Goal: Task Accomplishment & Management: Manage account settings

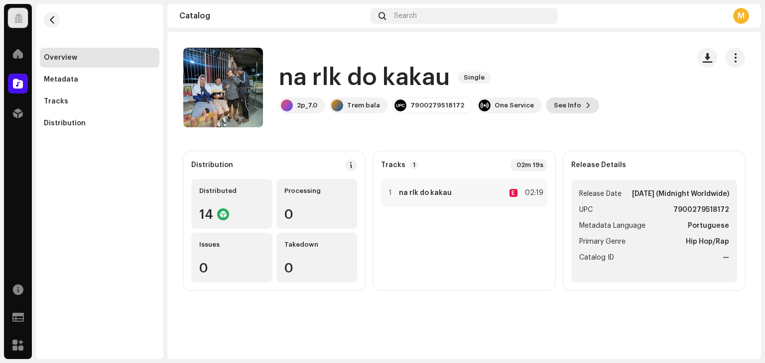
click at [564, 109] on span "See Info" at bounding box center [567, 106] width 27 height 20
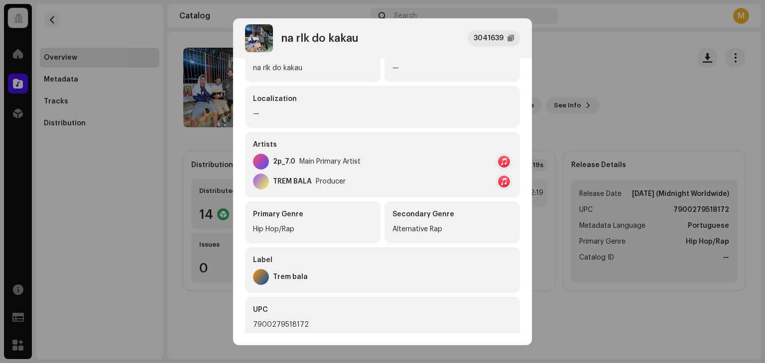
scroll to position [149, 0]
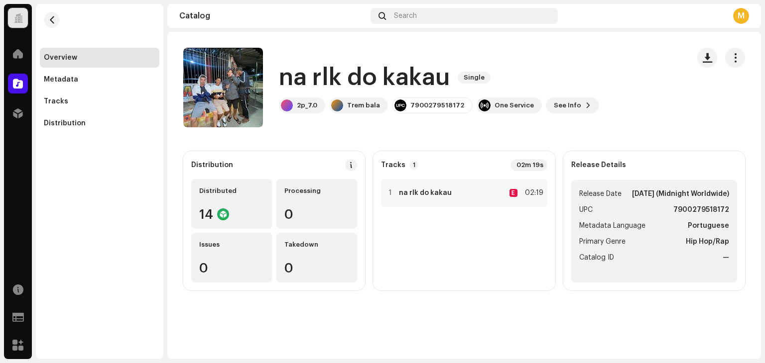
drag, startPoint x: 183, startPoint y: 157, endPoint x: 187, endPoint y: 166, distance: 9.2
click at [185, 163] on div "na rlk do kakau 3041639 Metadata Distribution Metadata Language Portuguese Rele…" at bounding box center [382, 181] width 765 height 363
click at [563, 100] on span "See Info" at bounding box center [567, 106] width 27 height 20
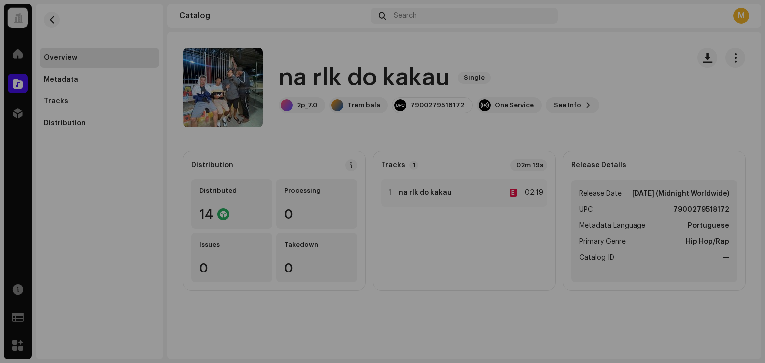
click at [658, 102] on div "na rlk do kakau 3041639 Metadata Distribution Metadata Language Portuguese Rele…" at bounding box center [382, 181] width 765 height 363
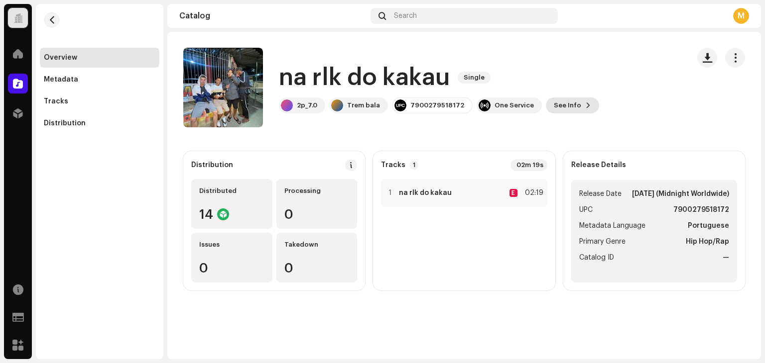
click at [554, 101] on span "See Info" at bounding box center [567, 106] width 27 height 20
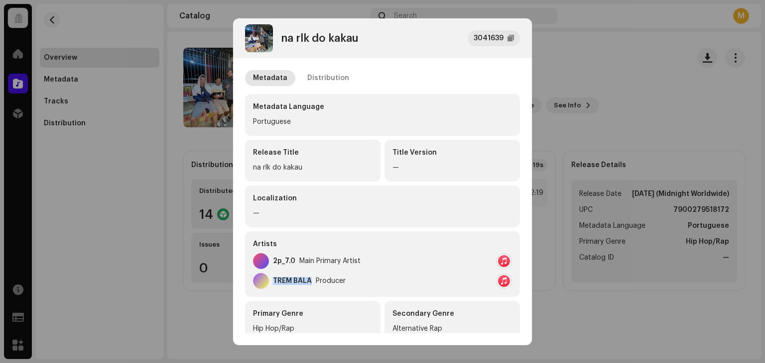
copy div "TREM BALA"
drag, startPoint x: 273, startPoint y: 281, endPoint x: 492, endPoint y: 188, distance: 237.8
click at [311, 283] on div "TREM BALA" at bounding box center [292, 281] width 39 height 8
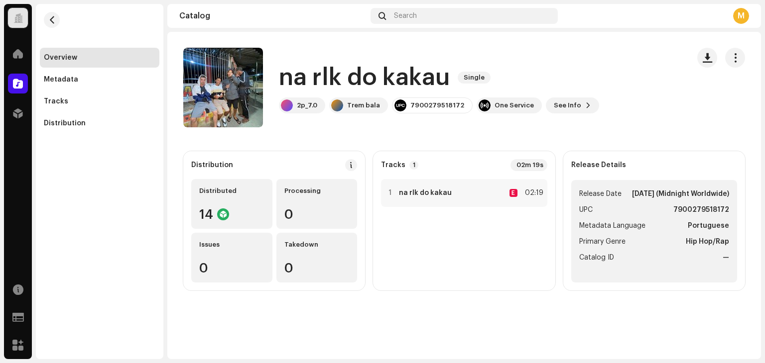
drag, startPoint x: 629, startPoint y: 97, endPoint x: 635, endPoint y: 92, distance: 7.9
click at [635, 92] on div "na rlk do kakau 3041639 Metadata Distribution Metadata Language Portuguese Rele…" at bounding box center [382, 181] width 765 height 363
click at [736, 58] on span "button" at bounding box center [734, 58] width 9 height 8
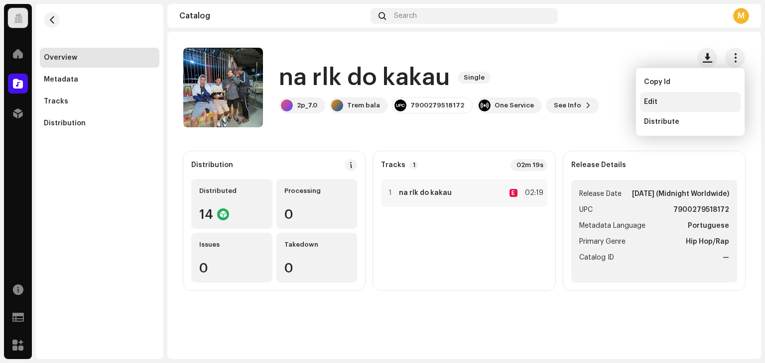
click at [662, 99] on div "Edit" at bounding box center [690, 102] width 93 height 8
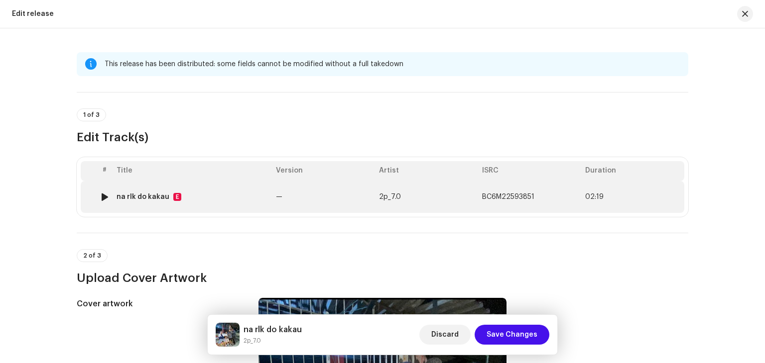
click at [165, 202] on td "na rlk do kakau E" at bounding box center [192, 197] width 159 height 32
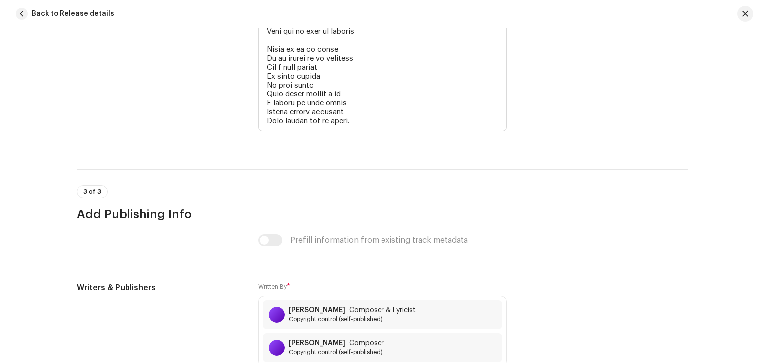
scroll to position [2439, 0]
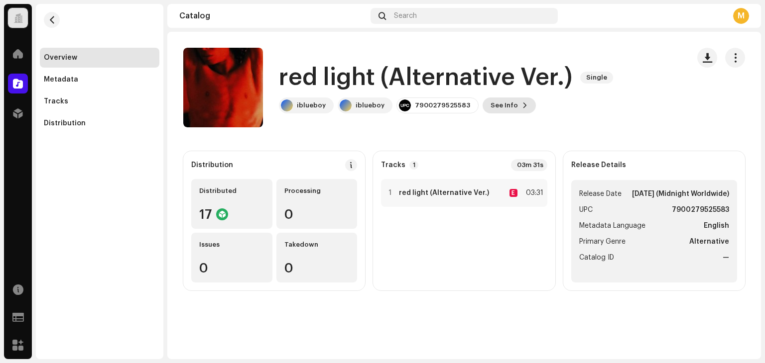
click at [492, 111] on span "See Info" at bounding box center [503, 106] width 27 height 20
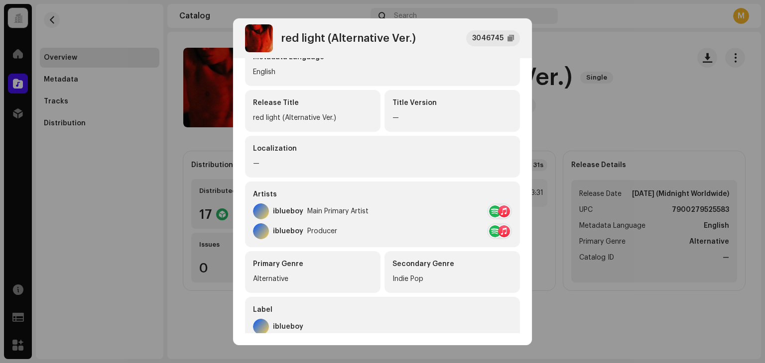
scroll to position [100, 0]
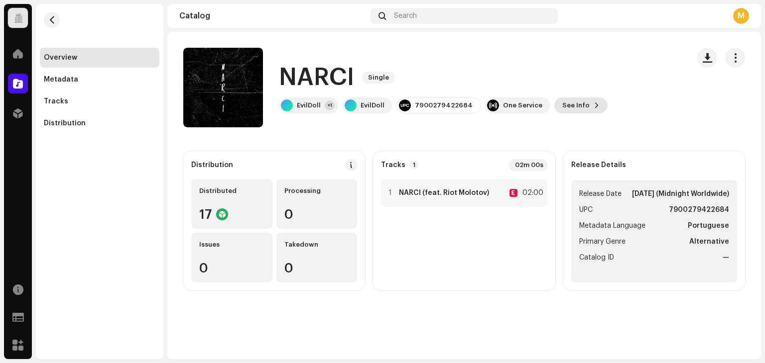
click at [580, 99] on button "See Info" at bounding box center [580, 106] width 53 height 16
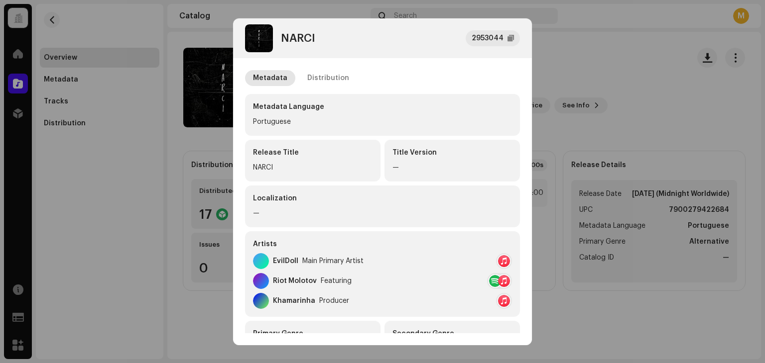
scroll to position [149, 0]
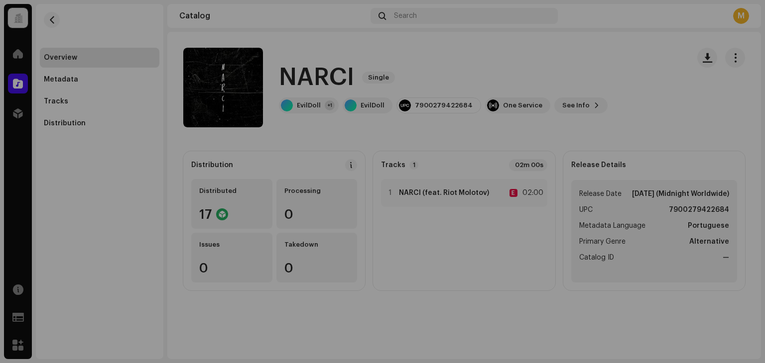
drag, startPoint x: 592, startPoint y: 101, endPoint x: 454, endPoint y: 3, distance: 169.0
click at [583, 94] on div "NARCI 2953044 Metadata Distribution Metadata Language Portuguese Release Title …" at bounding box center [382, 181] width 765 height 363
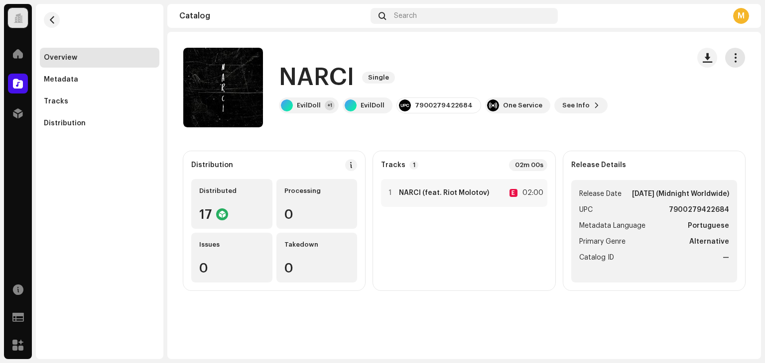
click at [734, 57] on span "button" at bounding box center [734, 58] width 9 height 8
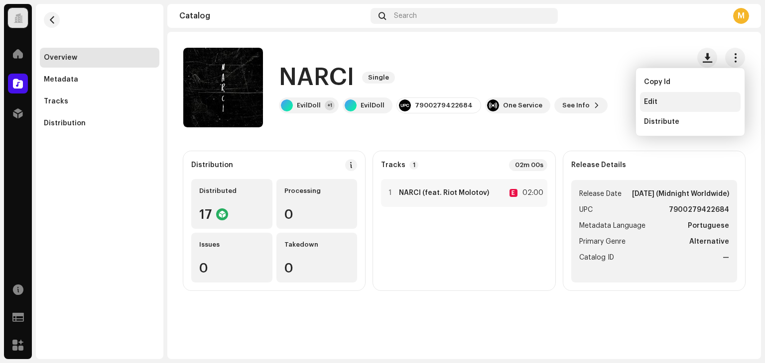
click at [670, 103] on div "Edit" at bounding box center [690, 102] width 93 height 8
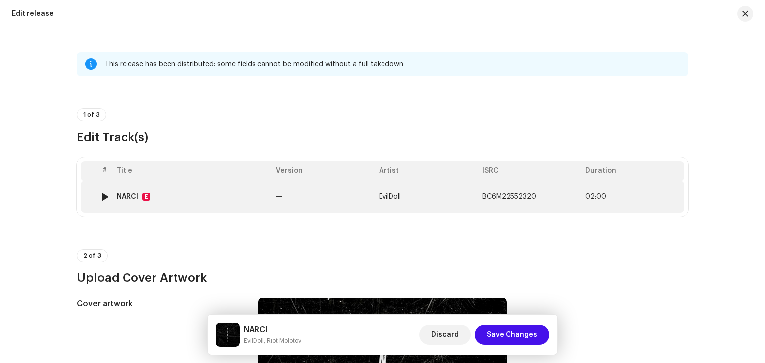
click at [201, 197] on div "NARCI E" at bounding box center [191, 197] width 151 height 8
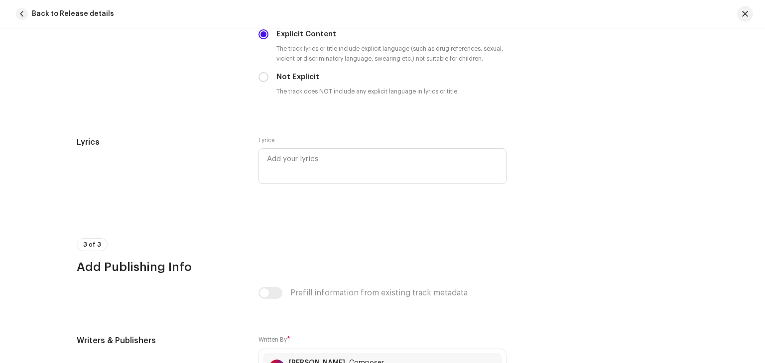
scroll to position [2134, 0]
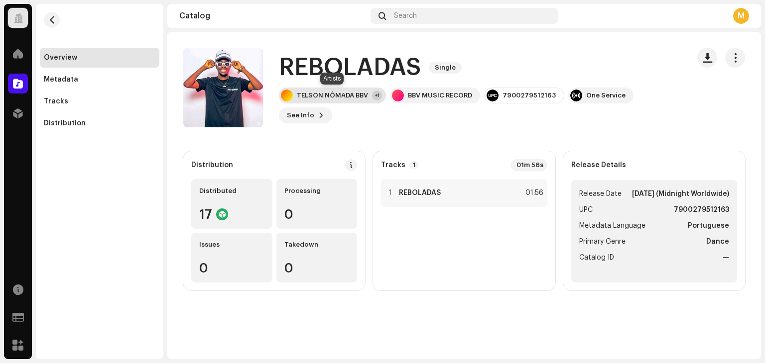
click at [354, 99] on div "TELSON NÔMADA BBV" at bounding box center [332, 96] width 71 height 8
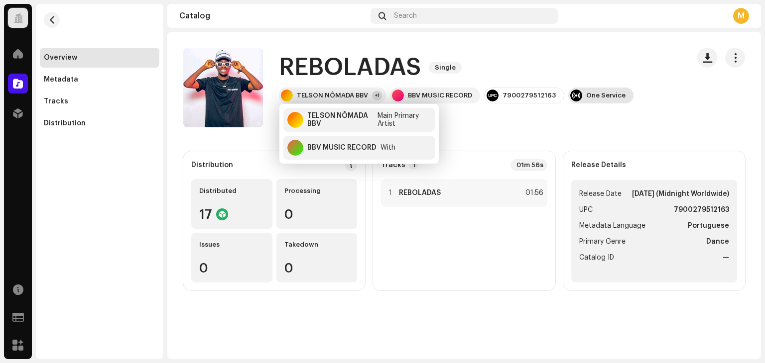
drag, startPoint x: 584, startPoint y: 52, endPoint x: 600, endPoint y: 87, distance: 38.3
click at [587, 58] on div "REBOLADAS Single" at bounding box center [480, 68] width 402 height 32
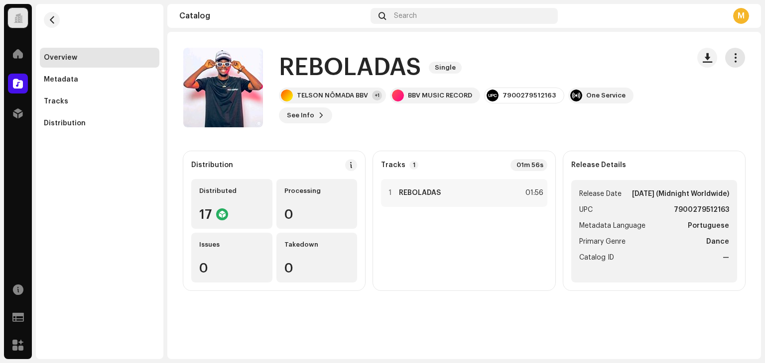
click at [743, 58] on button "button" at bounding box center [735, 58] width 20 height 20
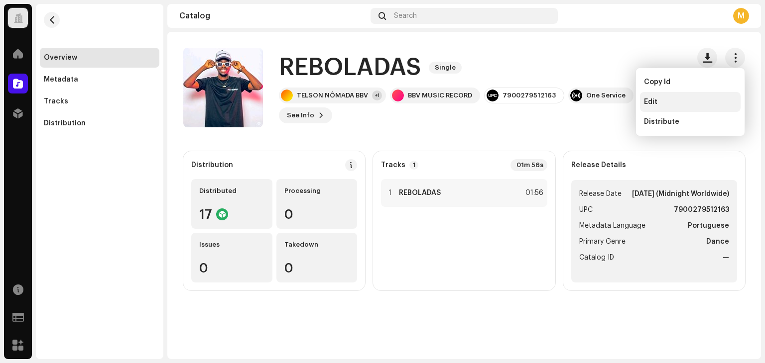
click at [661, 104] on div "Edit" at bounding box center [690, 102] width 93 height 8
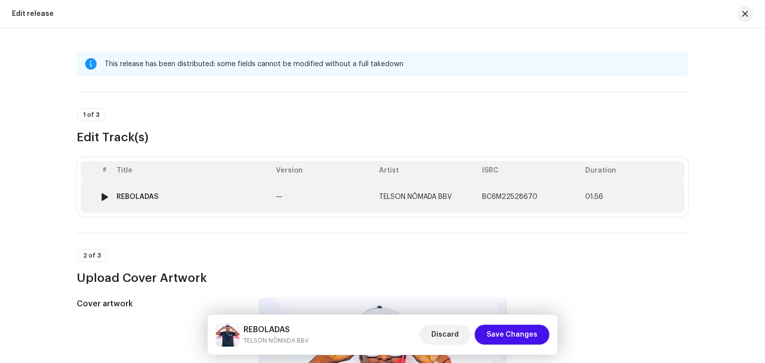
click at [236, 210] on td "REBOLADAS" at bounding box center [192, 197] width 159 height 32
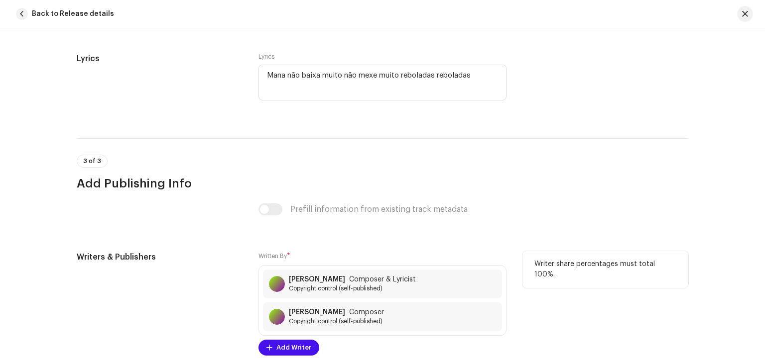
scroll to position [2167, 0]
